Goal: Information Seeking & Learning: Learn about a topic

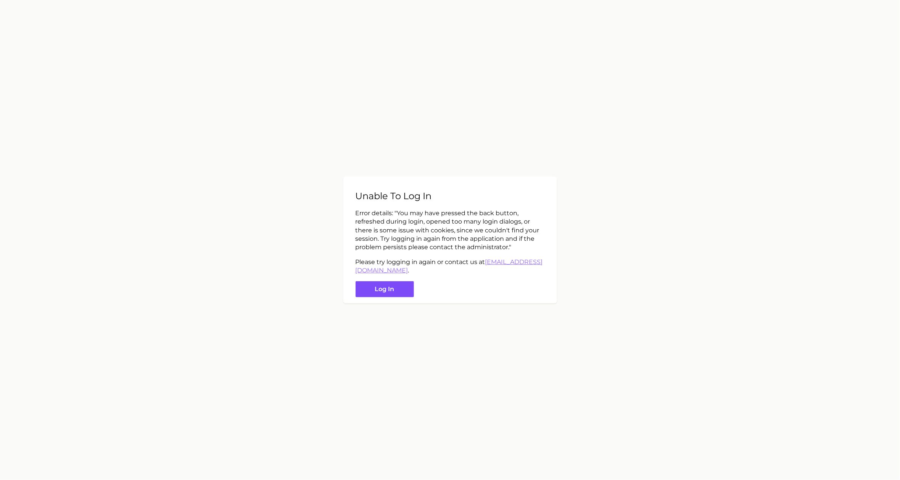
click at [387, 287] on button "Log in" at bounding box center [385, 289] width 58 height 16
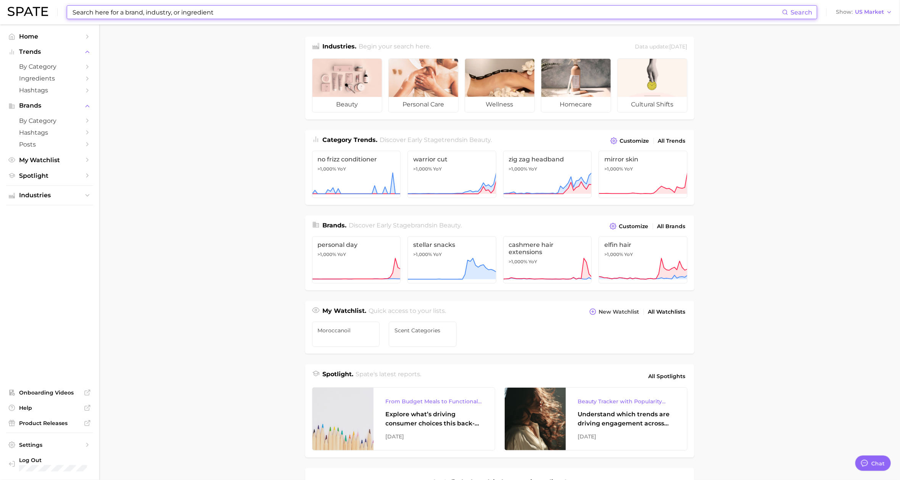
click at [146, 13] on input at bounding box center [427, 12] width 711 height 13
type input "S"
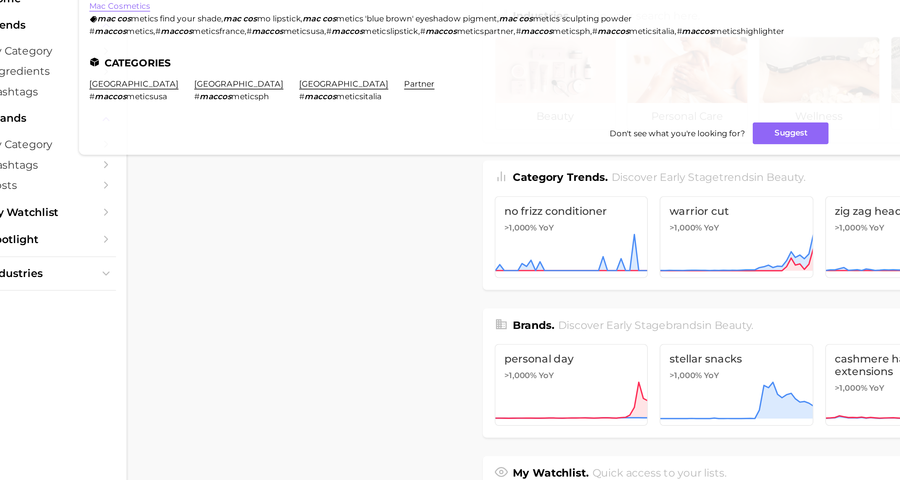
type input "MAC COS"
click at [102, 42] on link "mac cosmetics" at bounding box center [95, 41] width 35 height 6
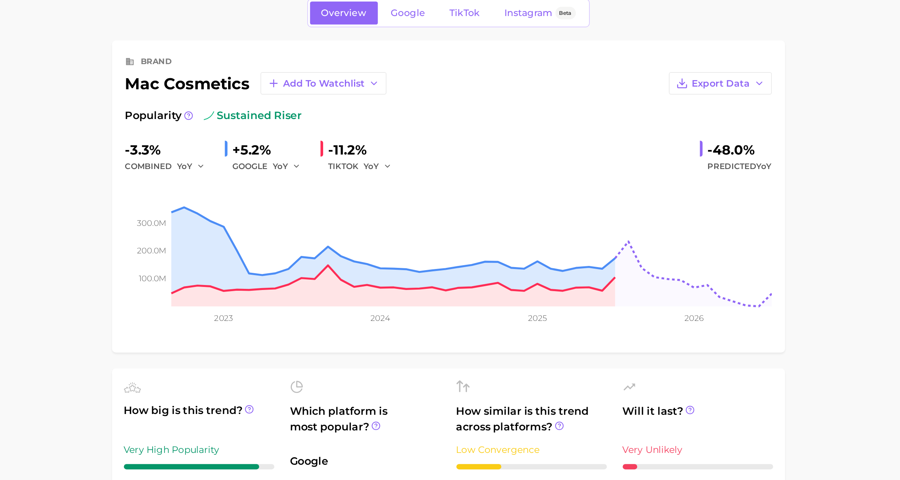
type textarea "x"
click at [558, 134] on div "-3.3% combined YoY +5.2% GOOGLE YoY -11.2% TIKTOK YoY -48.0% Predicted YoY" at bounding box center [500, 128] width 374 height 20
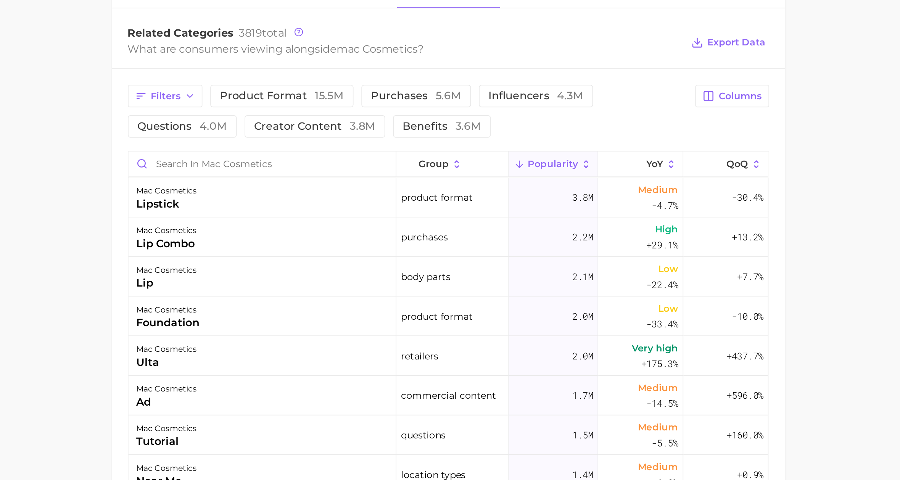
scroll to position [147, 0]
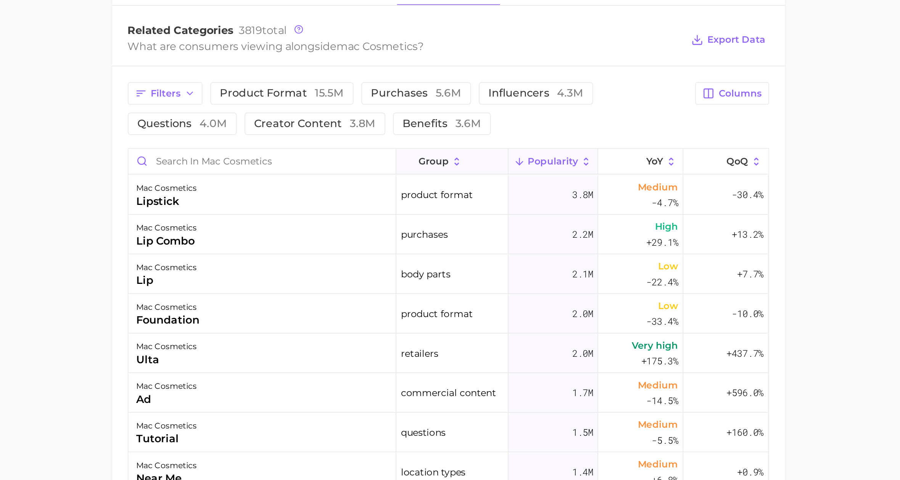
click at [503, 296] on icon at bounding box center [504, 296] width 7 height 7
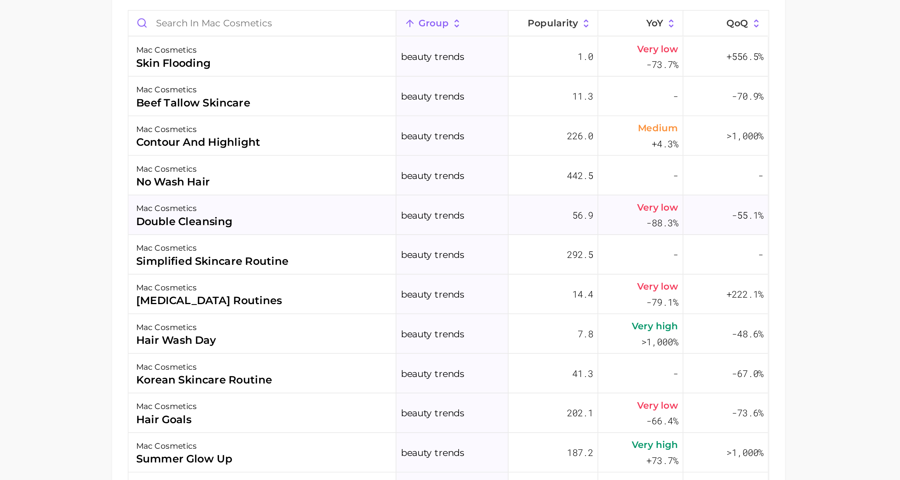
scroll to position [227, 0]
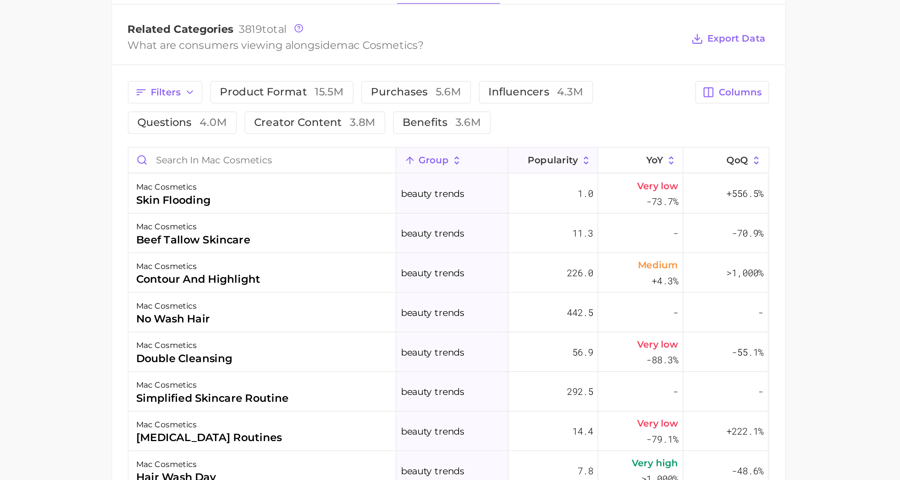
click at [563, 216] on span "Popularity" at bounding box center [560, 216] width 29 height 6
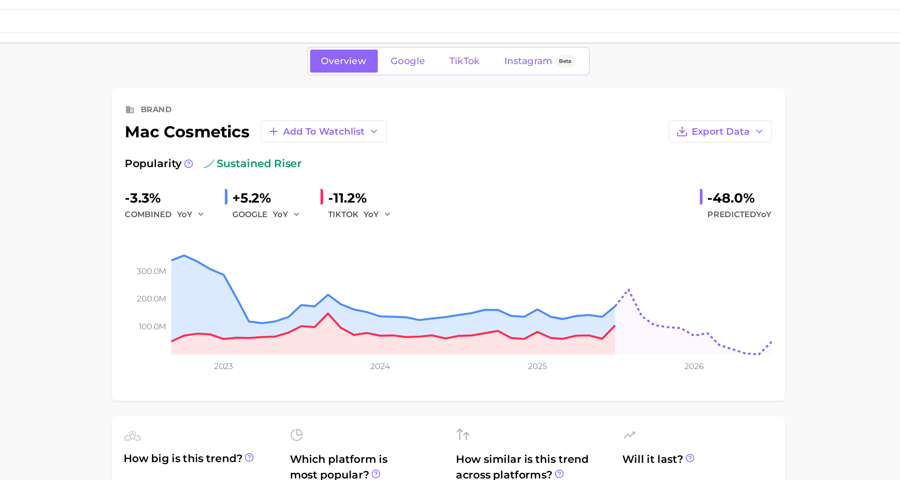
scroll to position [0, 0]
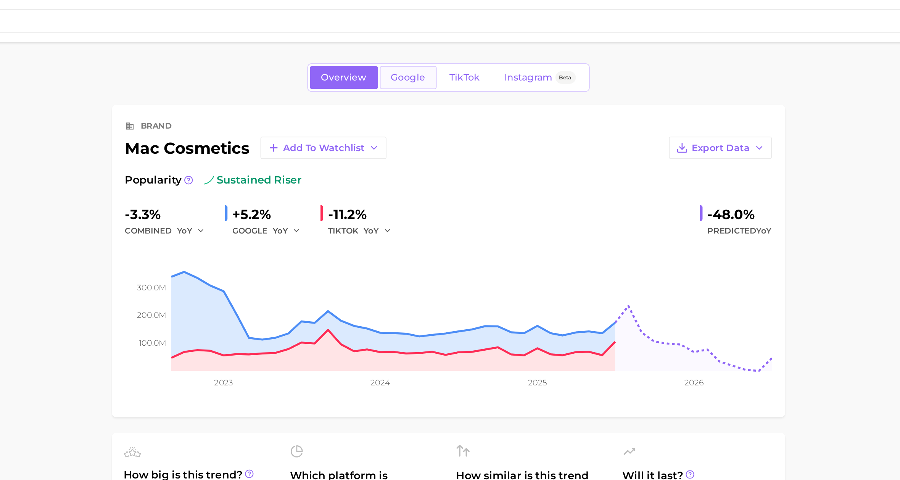
click at [478, 46] on span "Google" at bounding box center [477, 45] width 20 height 6
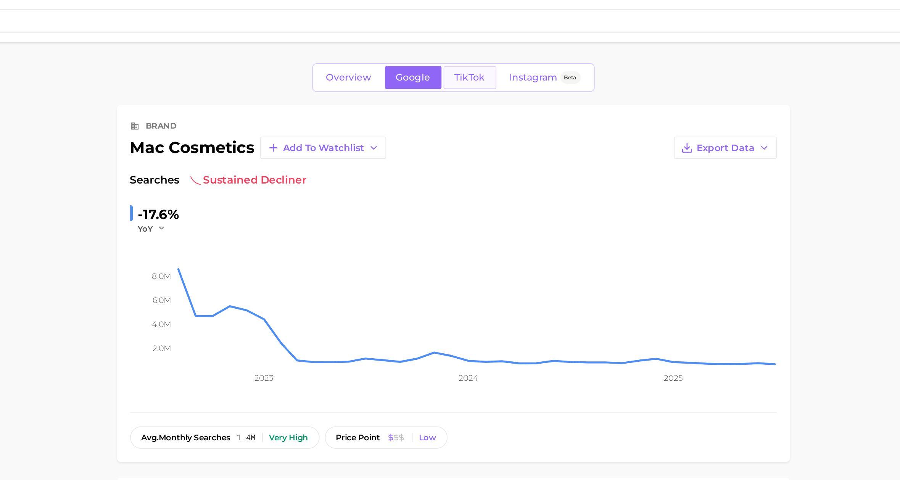
click at [508, 42] on span "TikTok" at bounding box center [510, 45] width 18 height 6
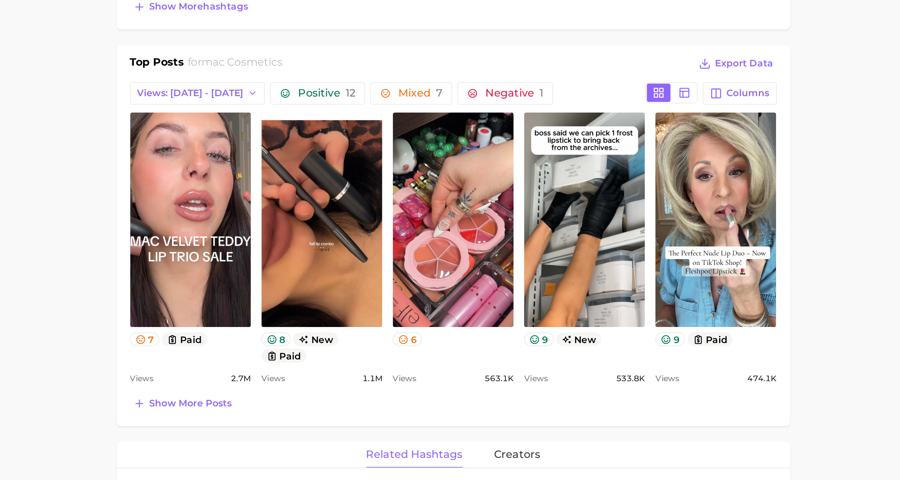
scroll to position [132, 0]
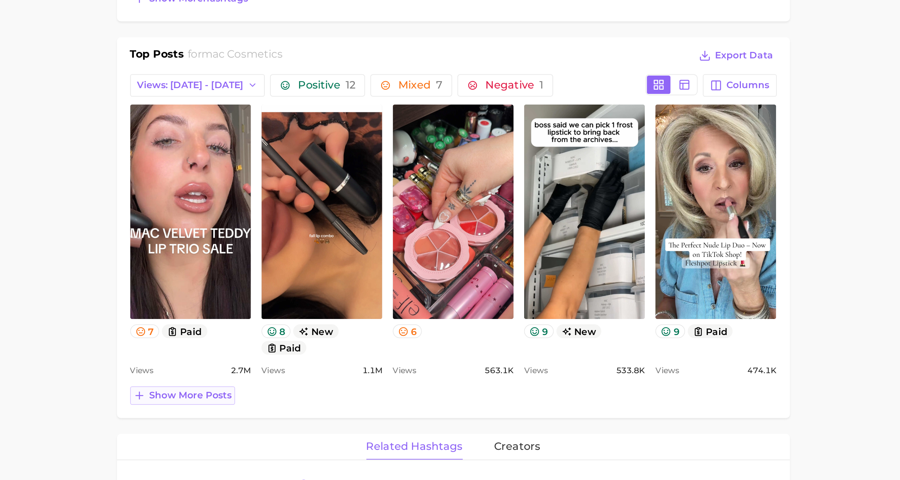
click at [339, 429] on span "Show more posts" at bounding box center [348, 431] width 48 height 6
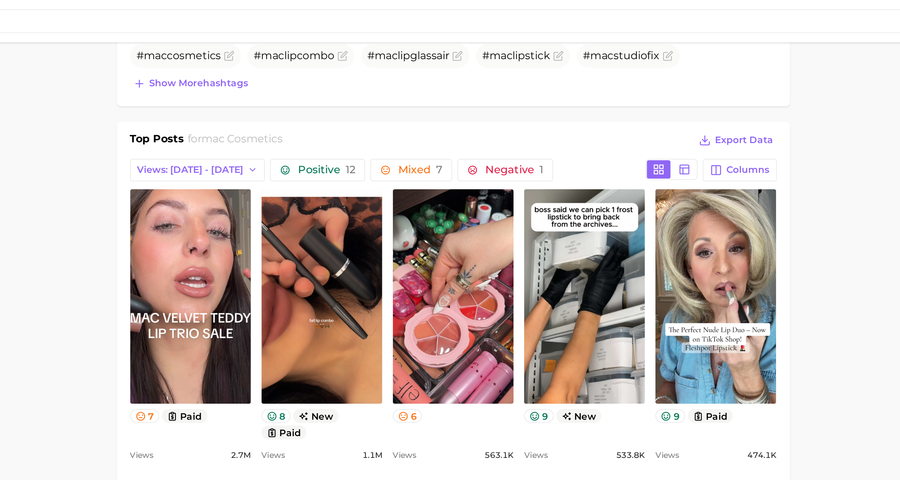
scroll to position [283, 0]
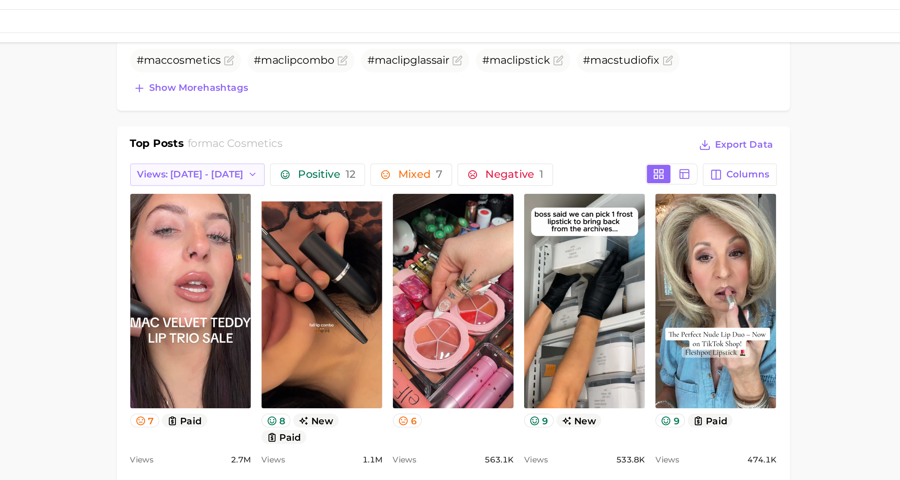
click at [343, 99] on span "Views: [DATE] - [DATE]" at bounding box center [347, 101] width 61 height 6
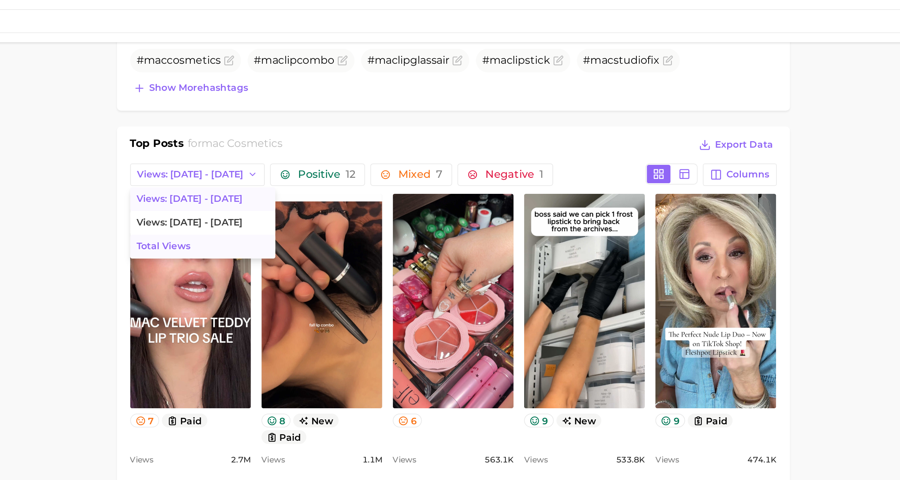
click at [338, 139] on span "Total Views" at bounding box center [332, 142] width 31 height 6
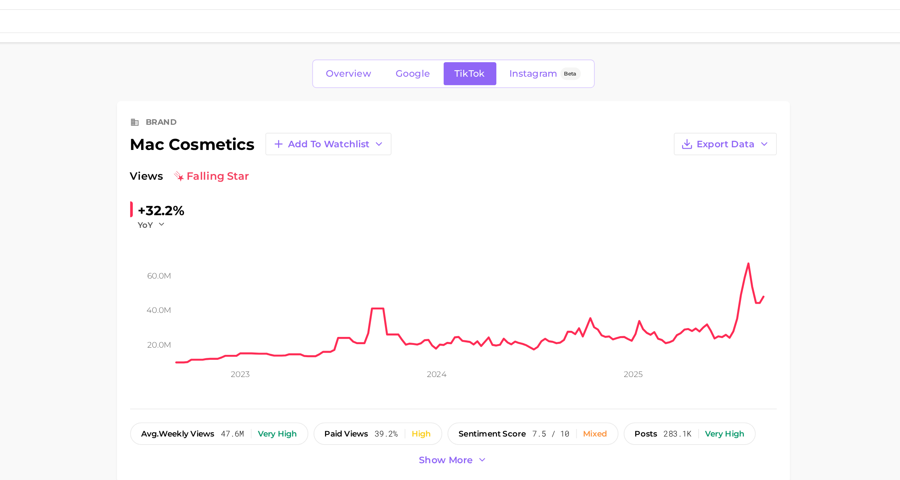
scroll to position [0, 0]
